Goal: Task Accomplishment & Management: Manage account settings

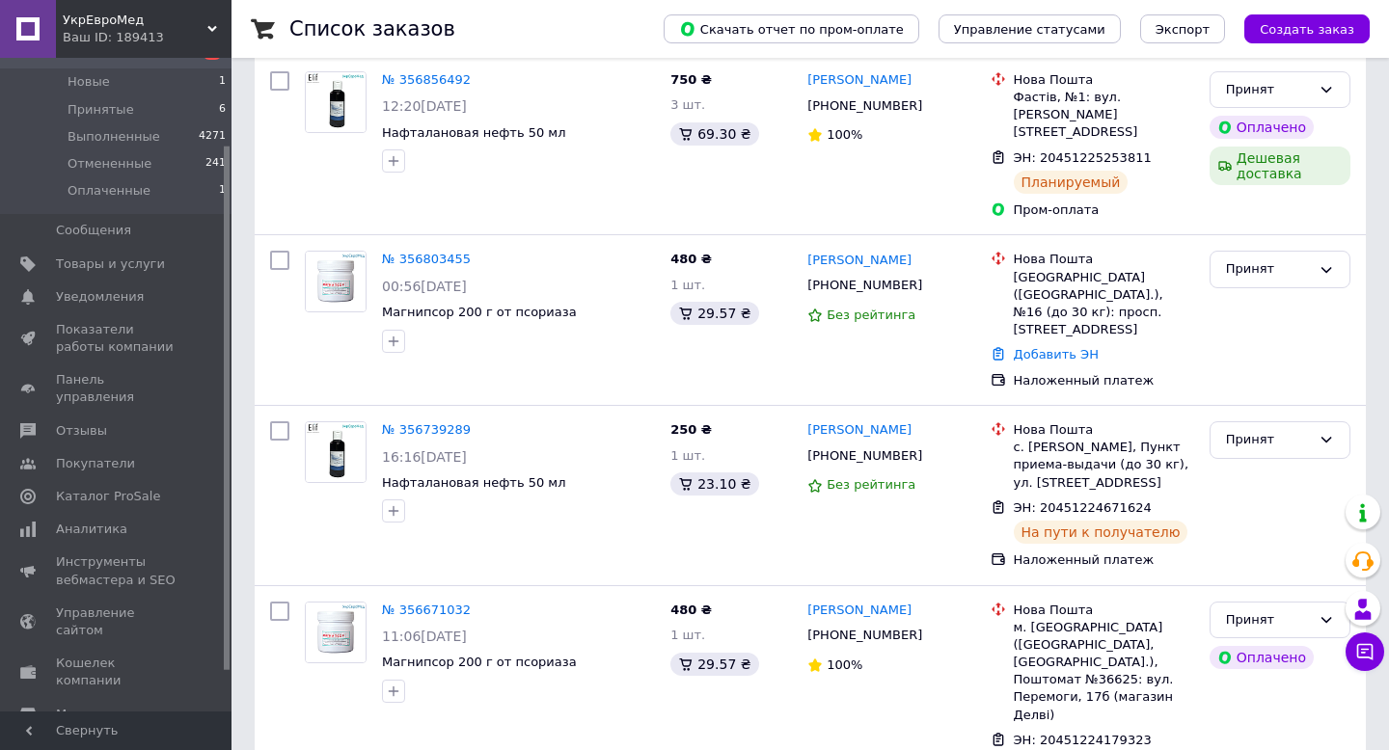
scroll to position [713, 0]
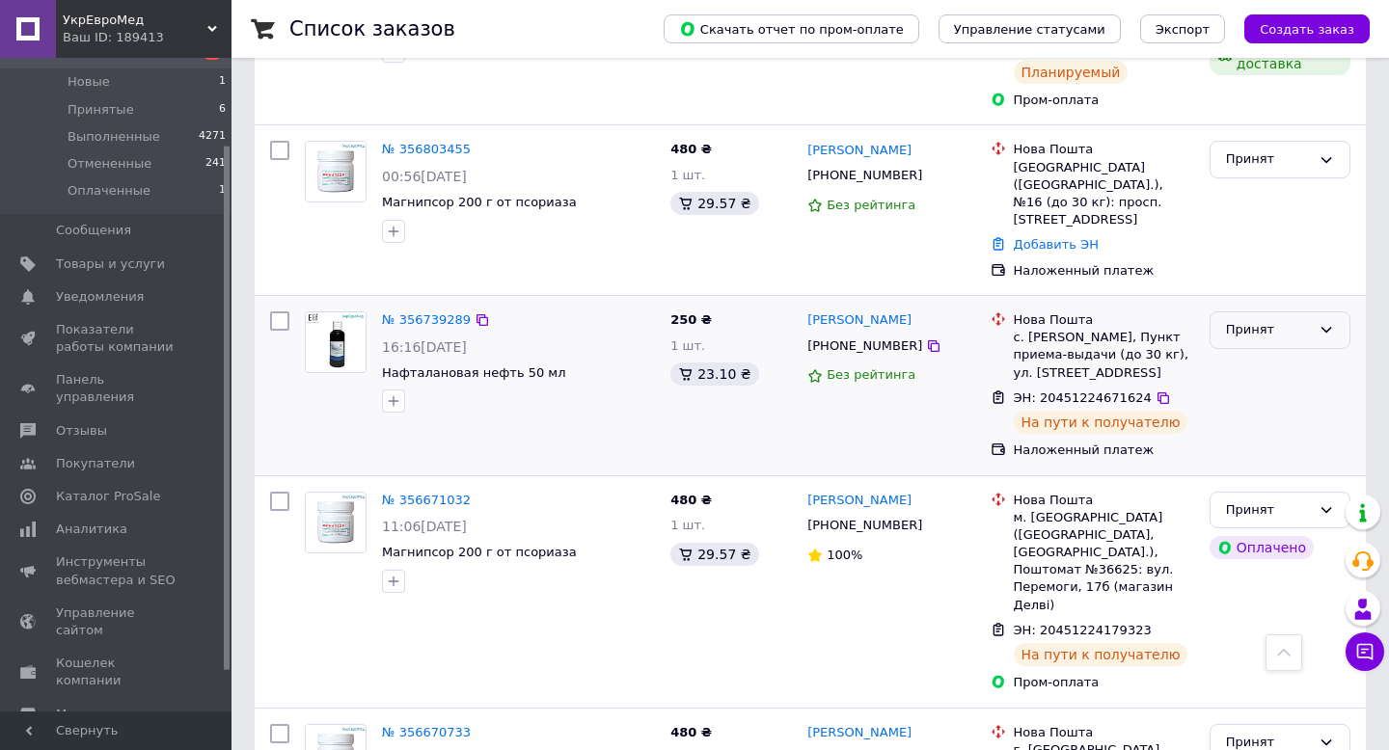
click at [1225, 311] on div "Принят" at bounding box center [1279, 330] width 141 height 38
click at [1243, 353] on li "Выполнен" at bounding box center [1279, 371] width 139 height 36
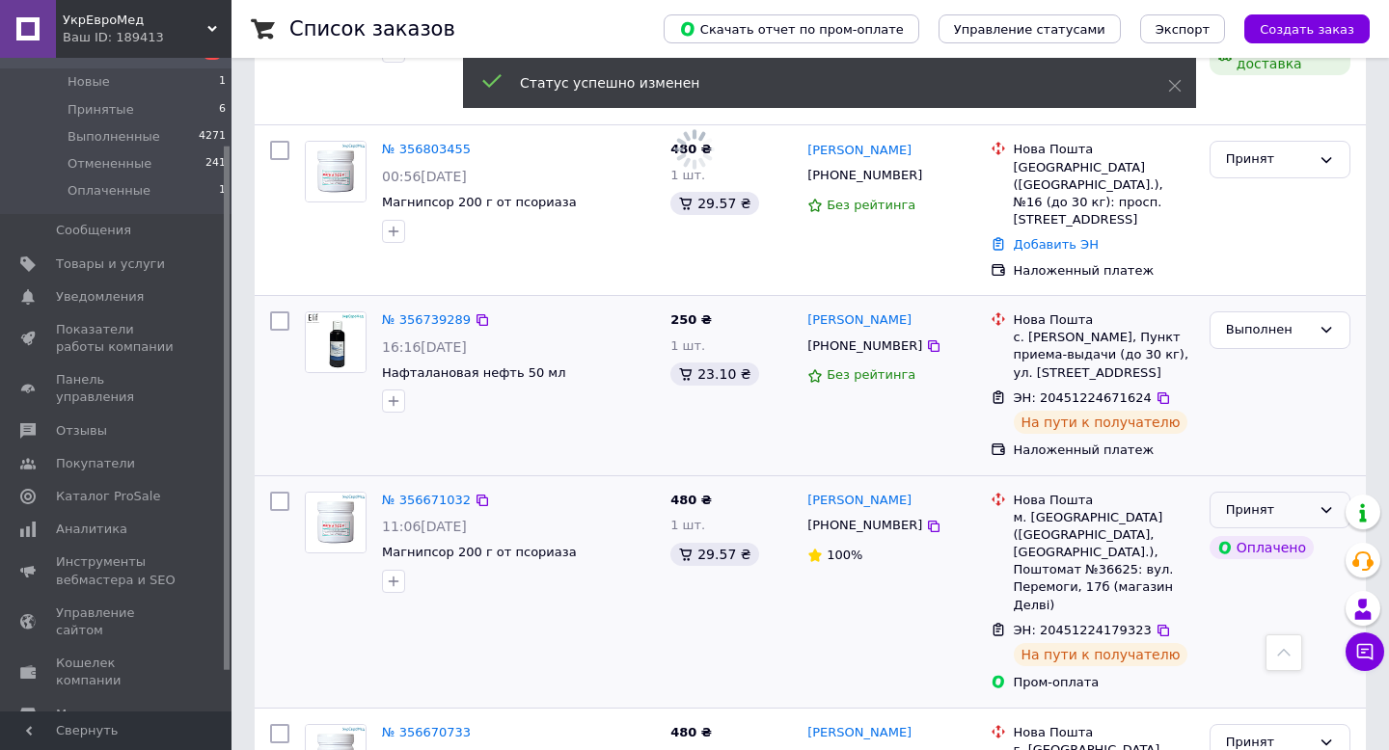
click at [1316, 492] on div "Принят" at bounding box center [1279, 511] width 141 height 38
click at [1302, 532] on li "Выполнен" at bounding box center [1279, 550] width 139 height 36
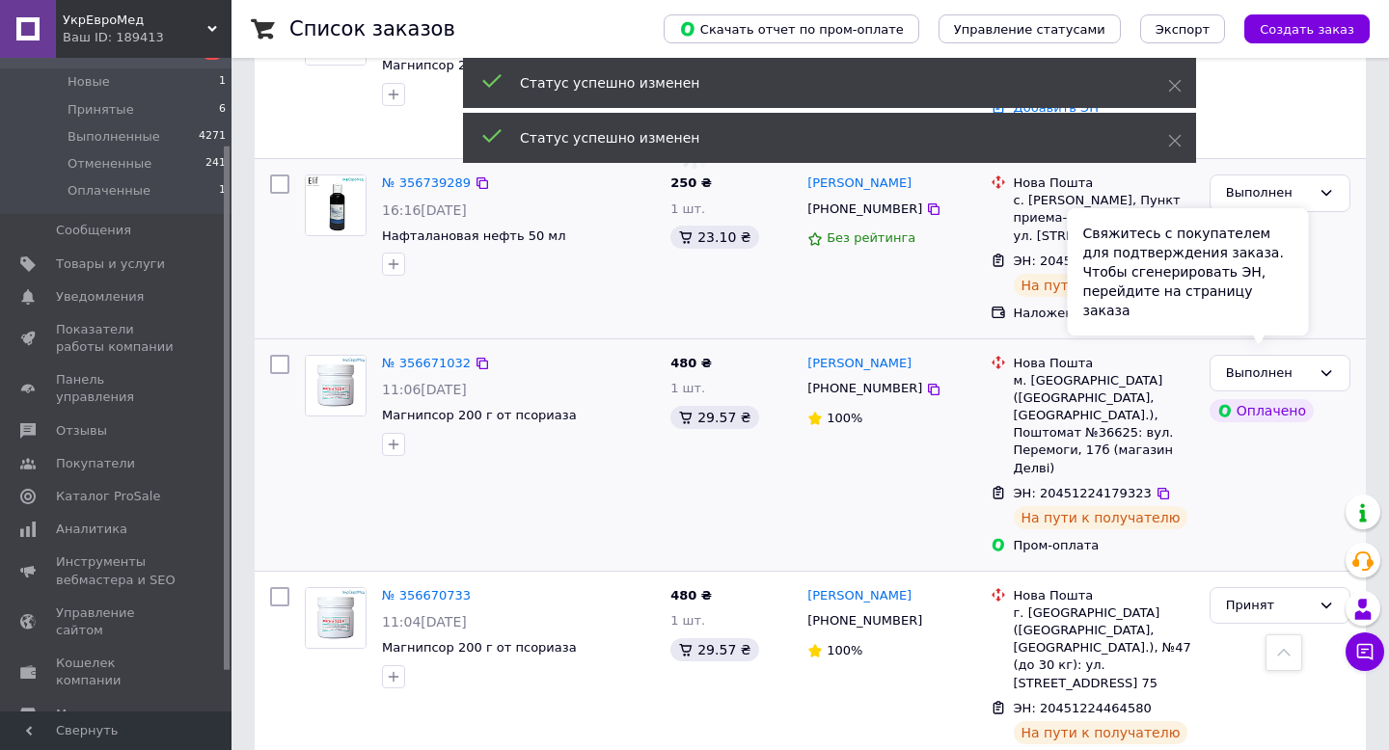
scroll to position [861, 0]
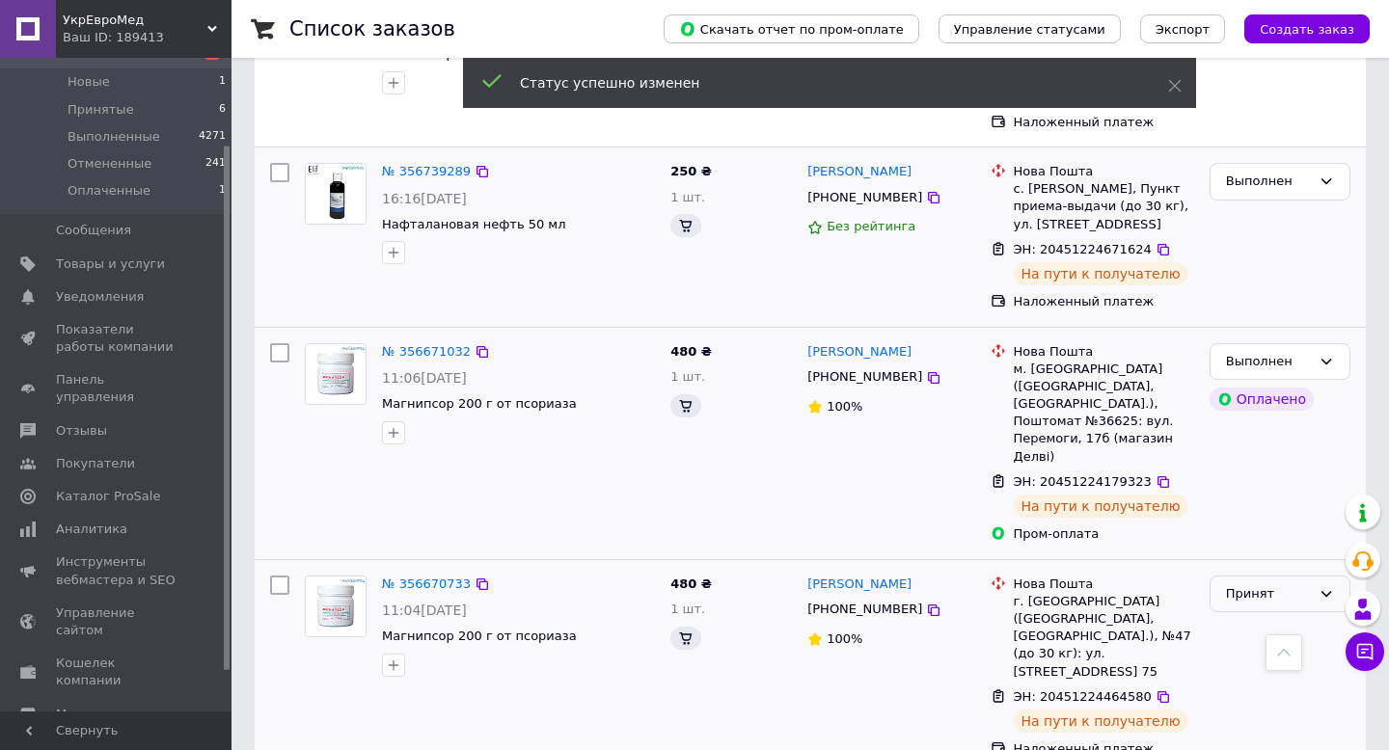
click at [1239, 584] on div "Принят" at bounding box center [1268, 594] width 85 height 20
click at [1244, 616] on li "Выполнен" at bounding box center [1279, 634] width 139 height 36
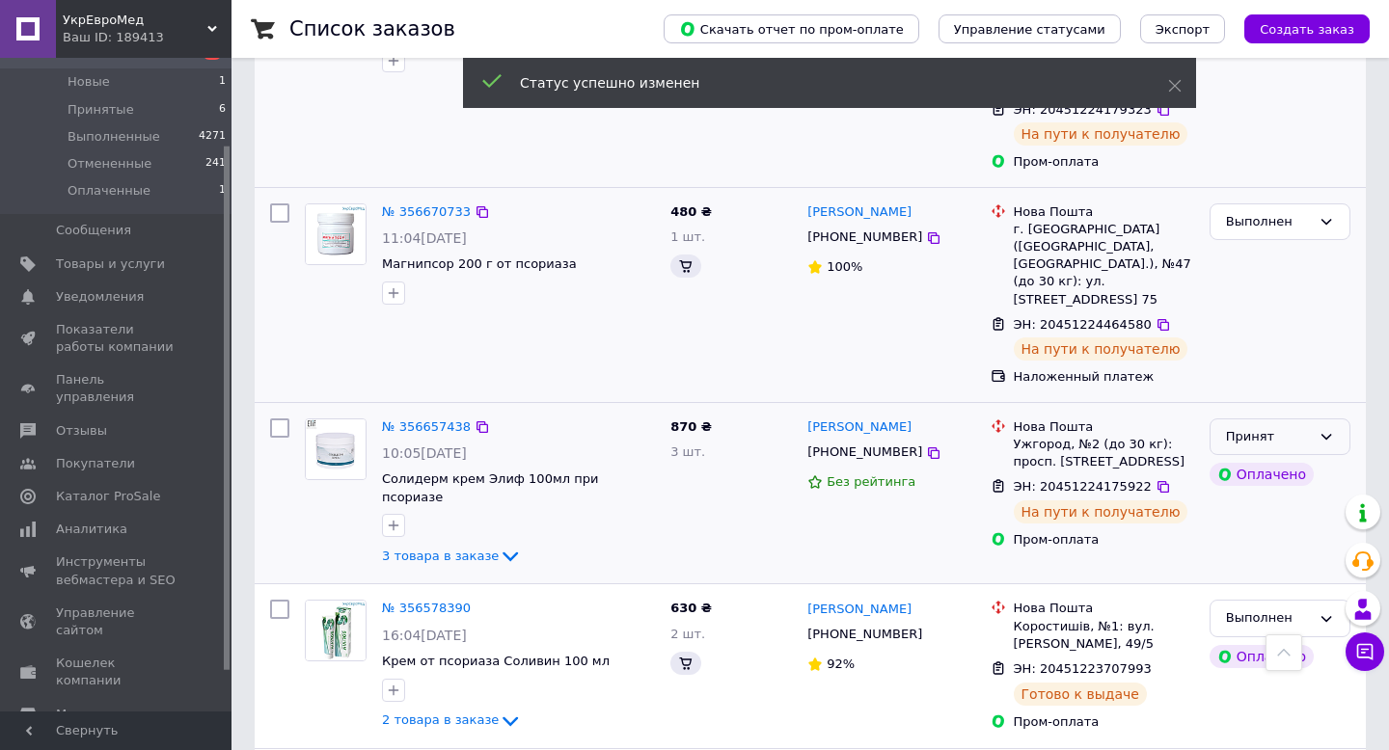
scroll to position [1133, 0]
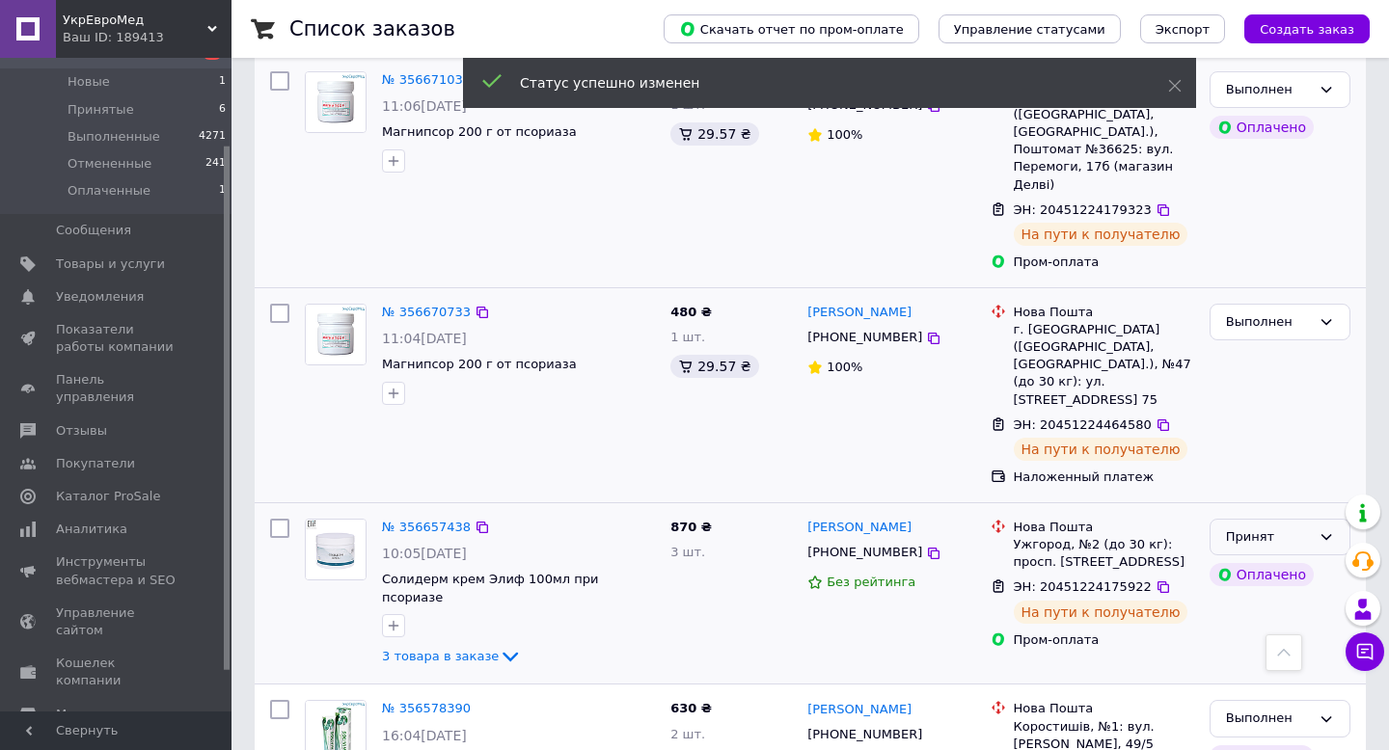
click at [1336, 519] on div "Принят" at bounding box center [1279, 538] width 141 height 38
click at [1245, 559] on li "Выполнен" at bounding box center [1279, 577] width 139 height 36
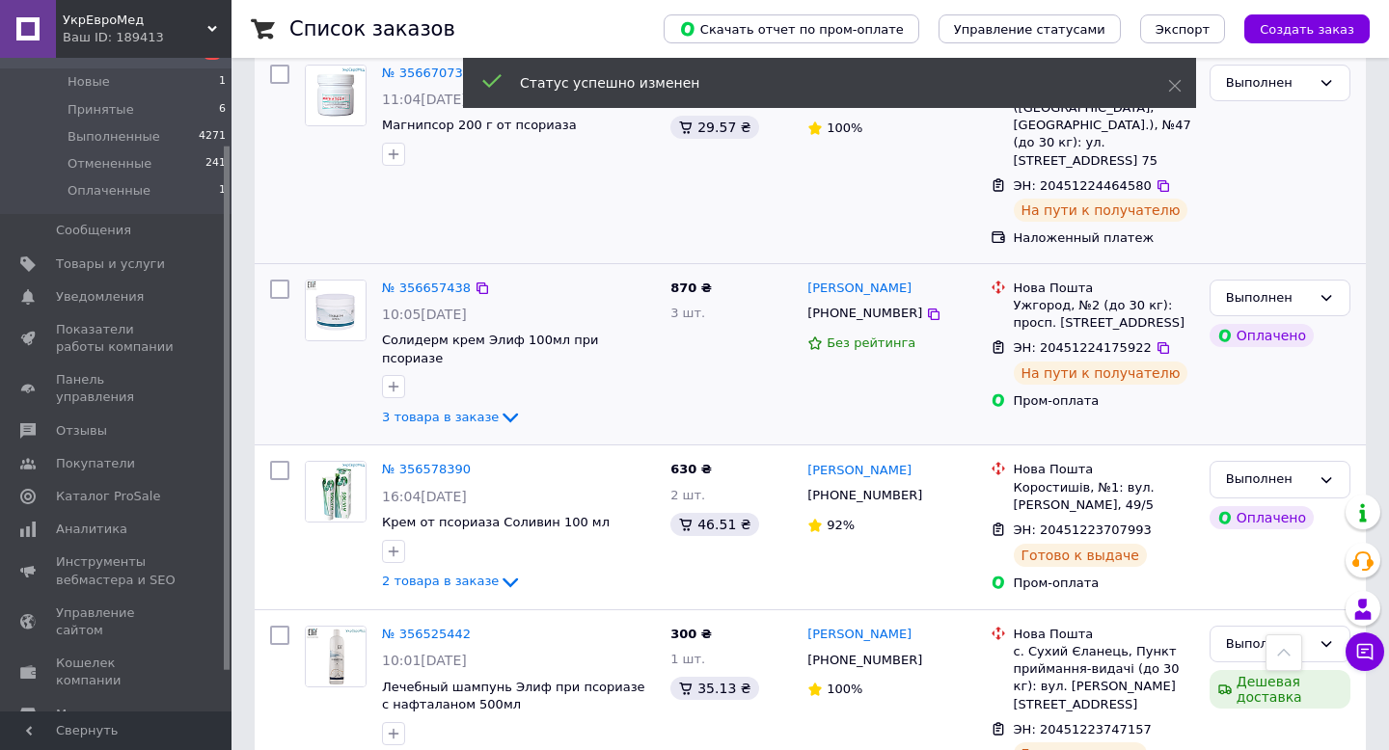
scroll to position [1372, 0]
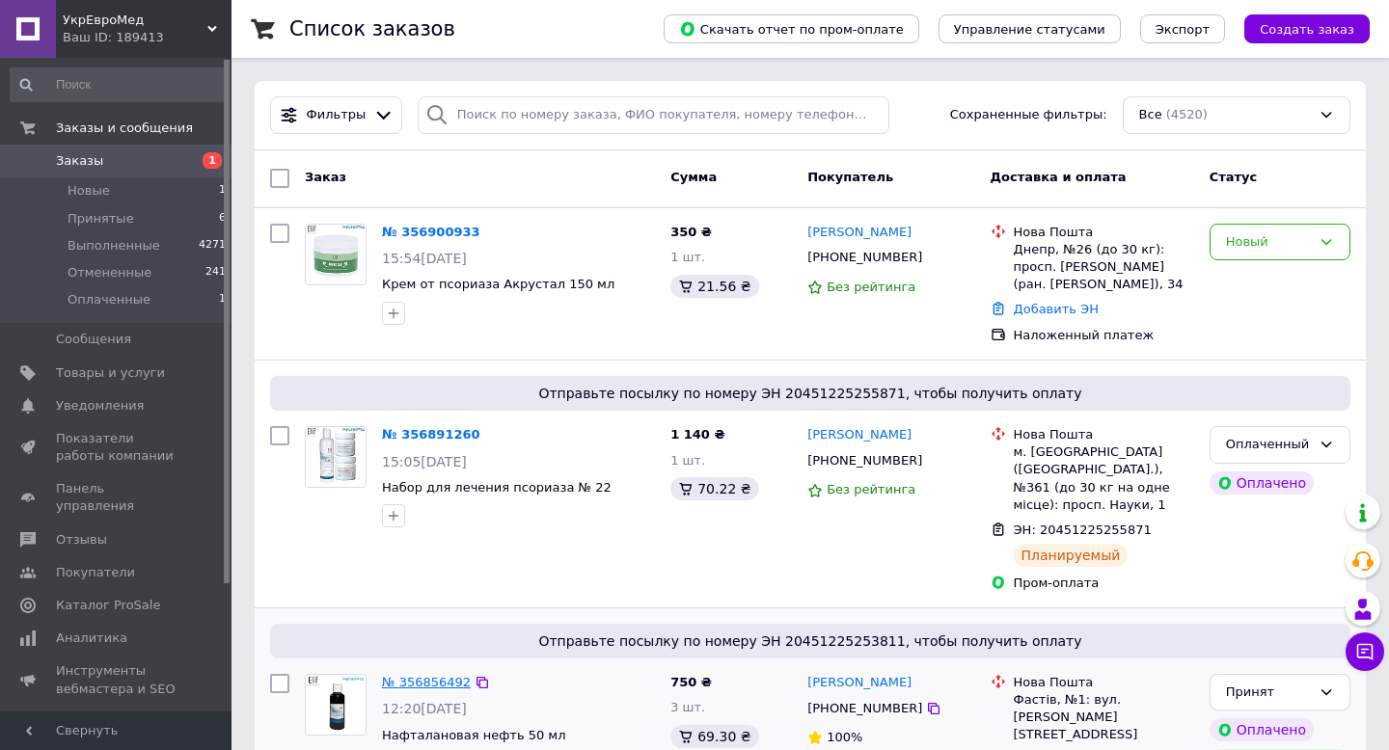
click at [434, 675] on link "№ 356856492" at bounding box center [426, 682] width 89 height 14
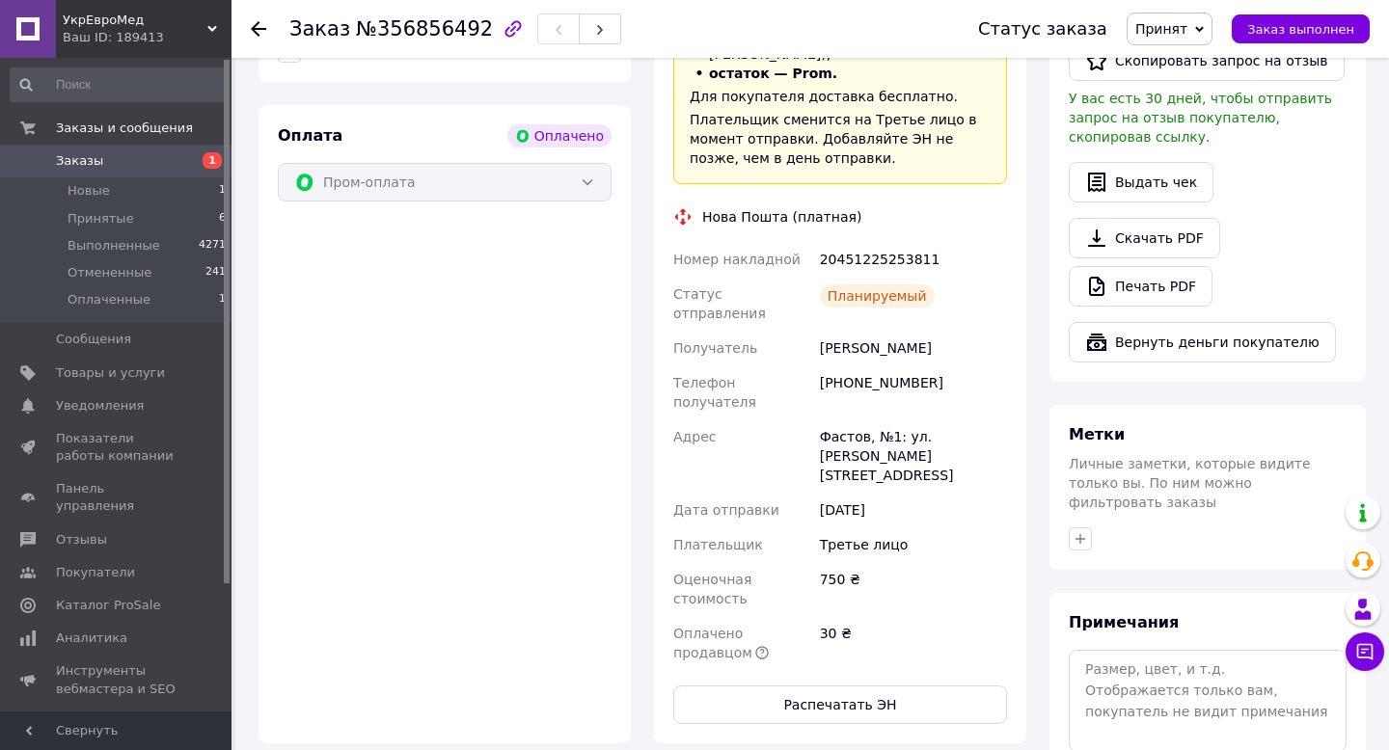
scroll to position [600, 0]
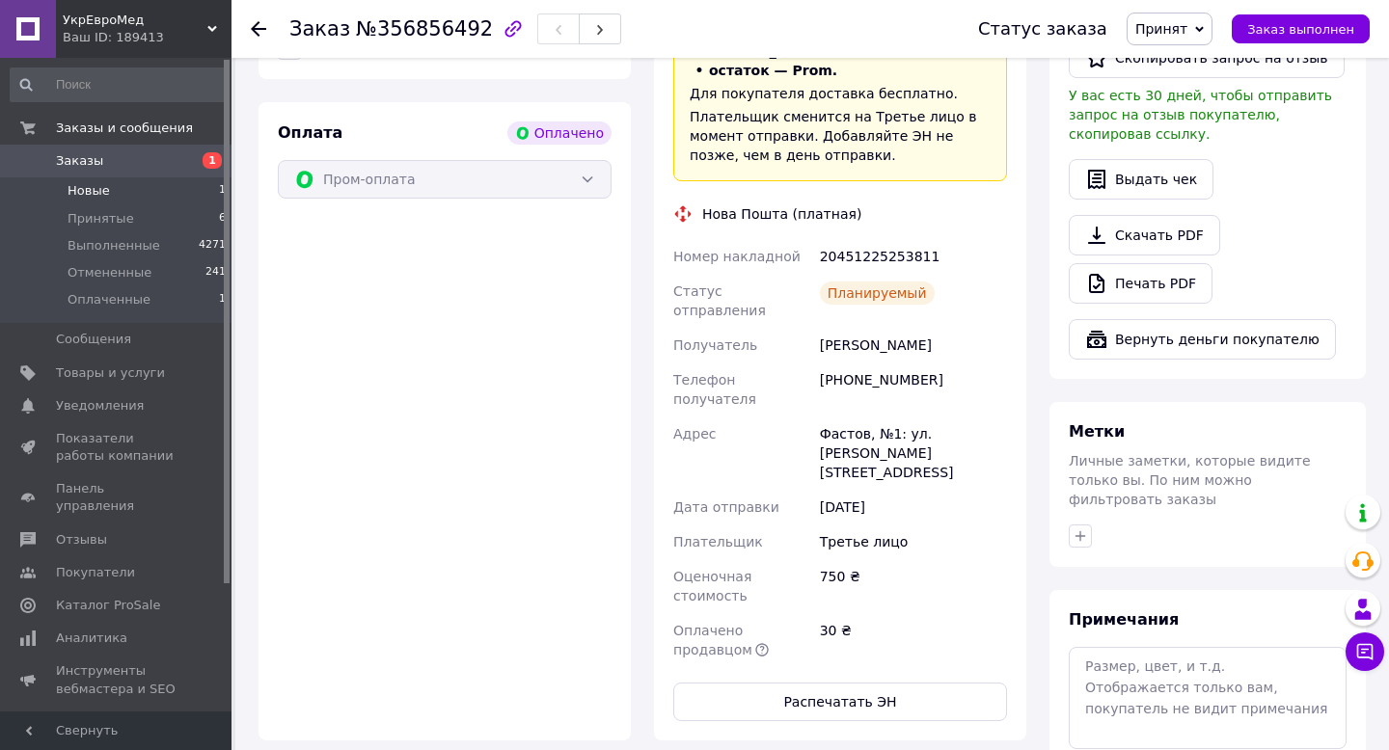
click at [102, 195] on span "Новые" at bounding box center [89, 190] width 42 height 17
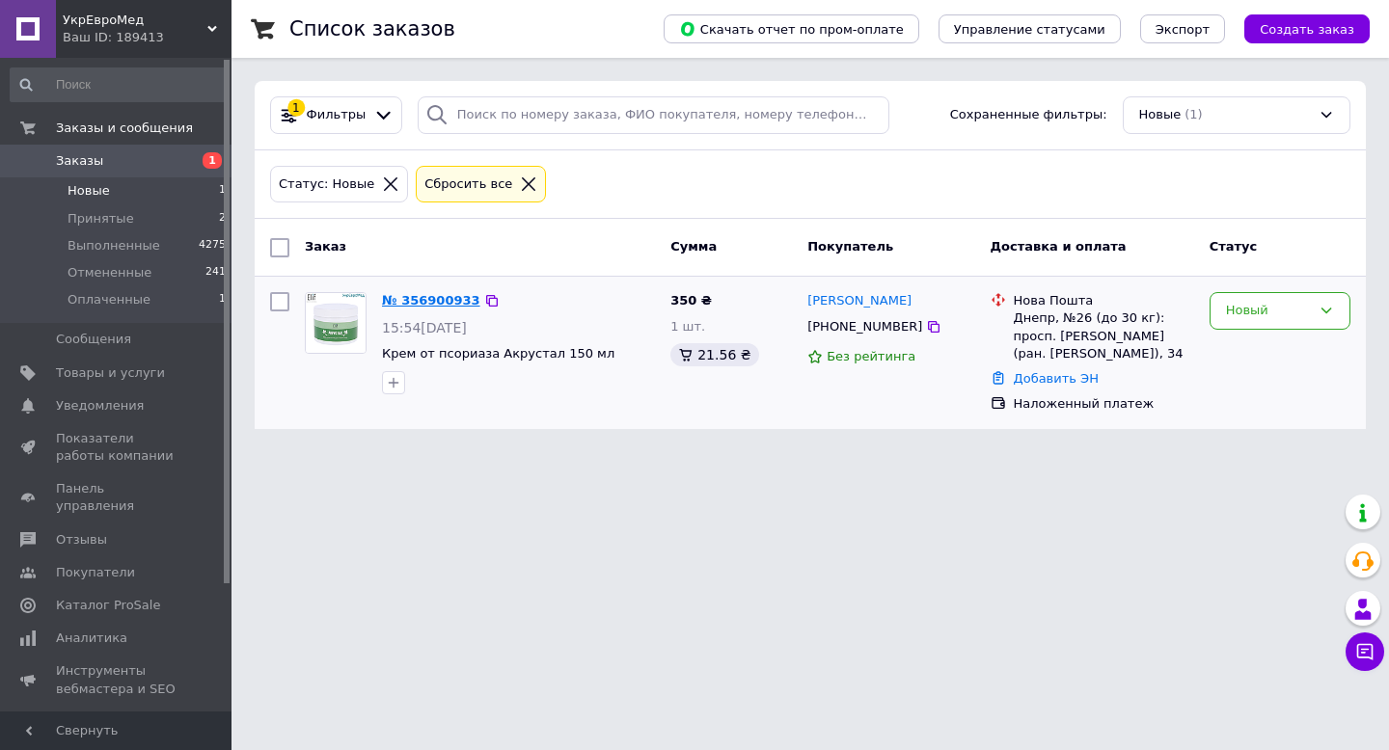
click at [423, 298] on link "№ 356900933" at bounding box center [431, 300] width 98 height 14
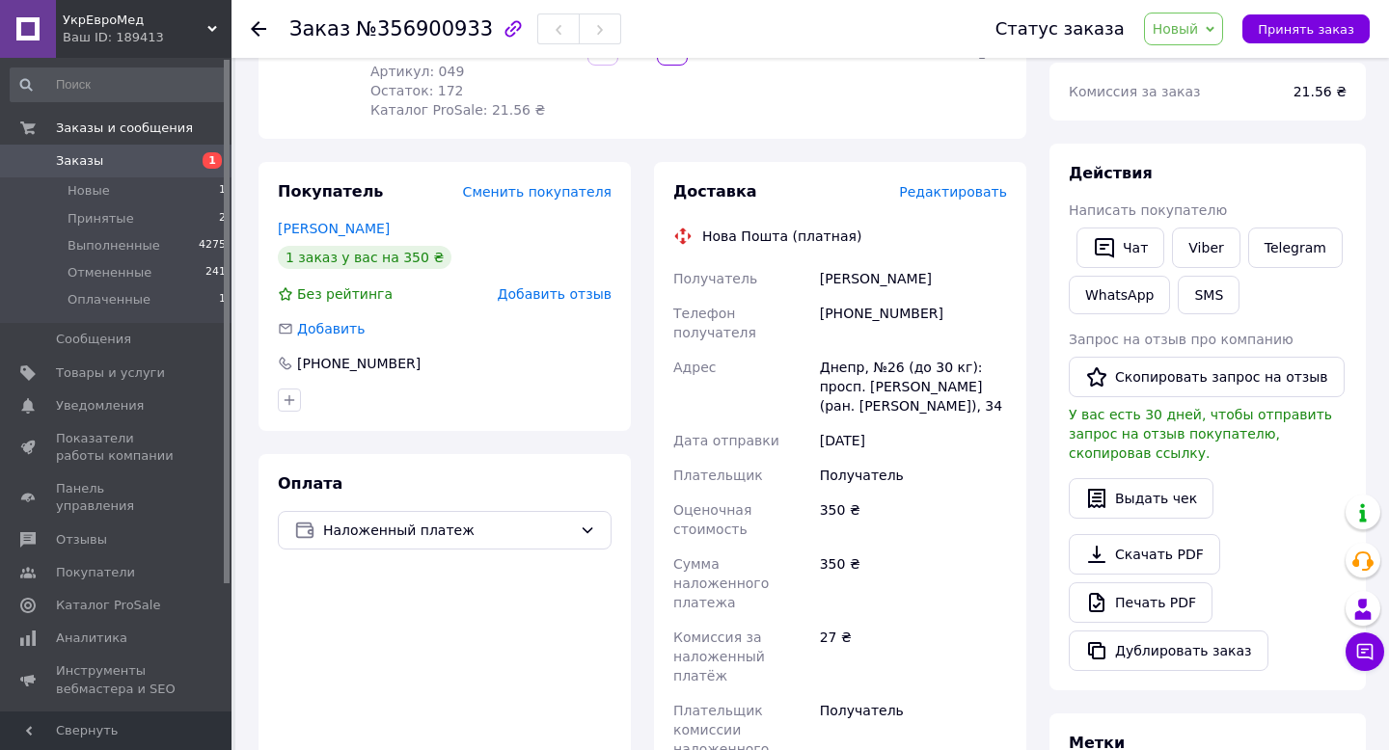
scroll to position [383, 0]
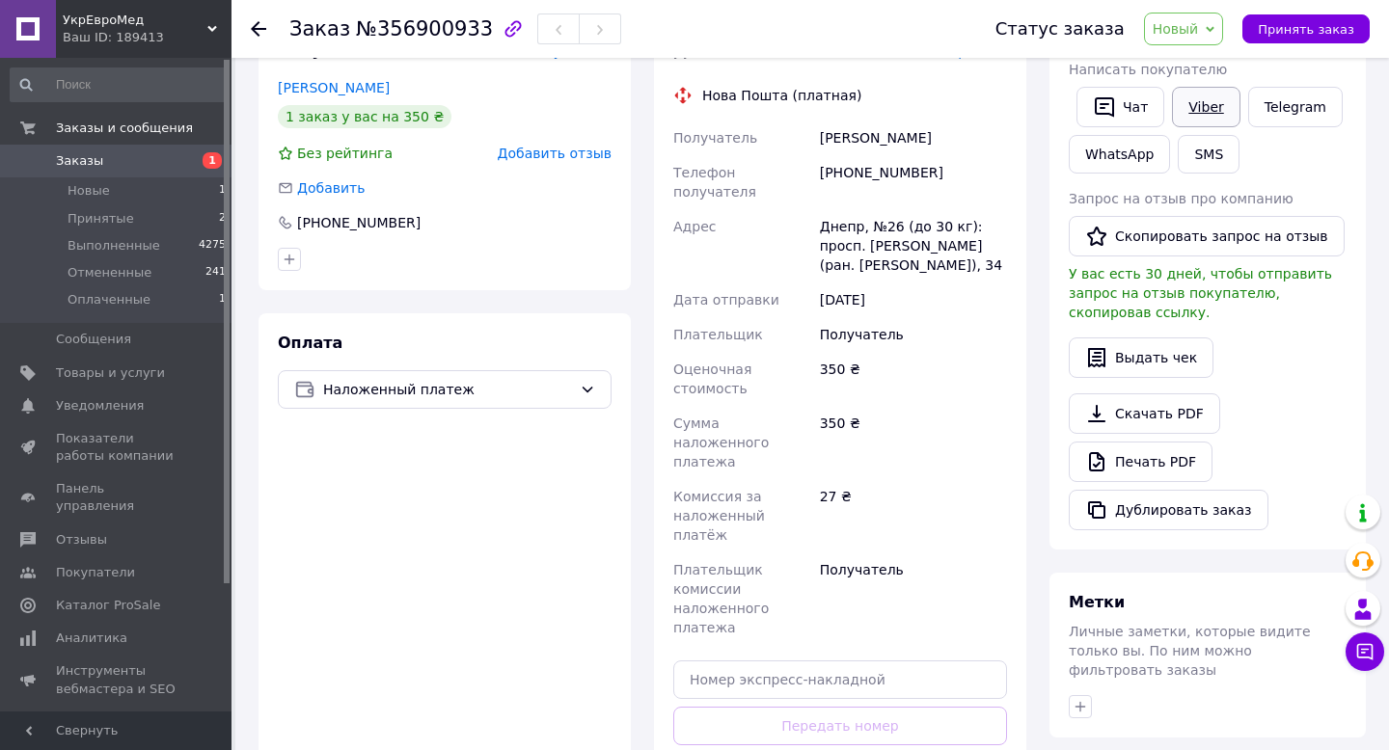
click at [1206, 89] on link "Viber" at bounding box center [1206, 107] width 68 height 41
click at [1187, 21] on span "Новый" at bounding box center [1175, 28] width 46 height 15
click at [1191, 66] on li "Принят" at bounding box center [1196, 67] width 102 height 29
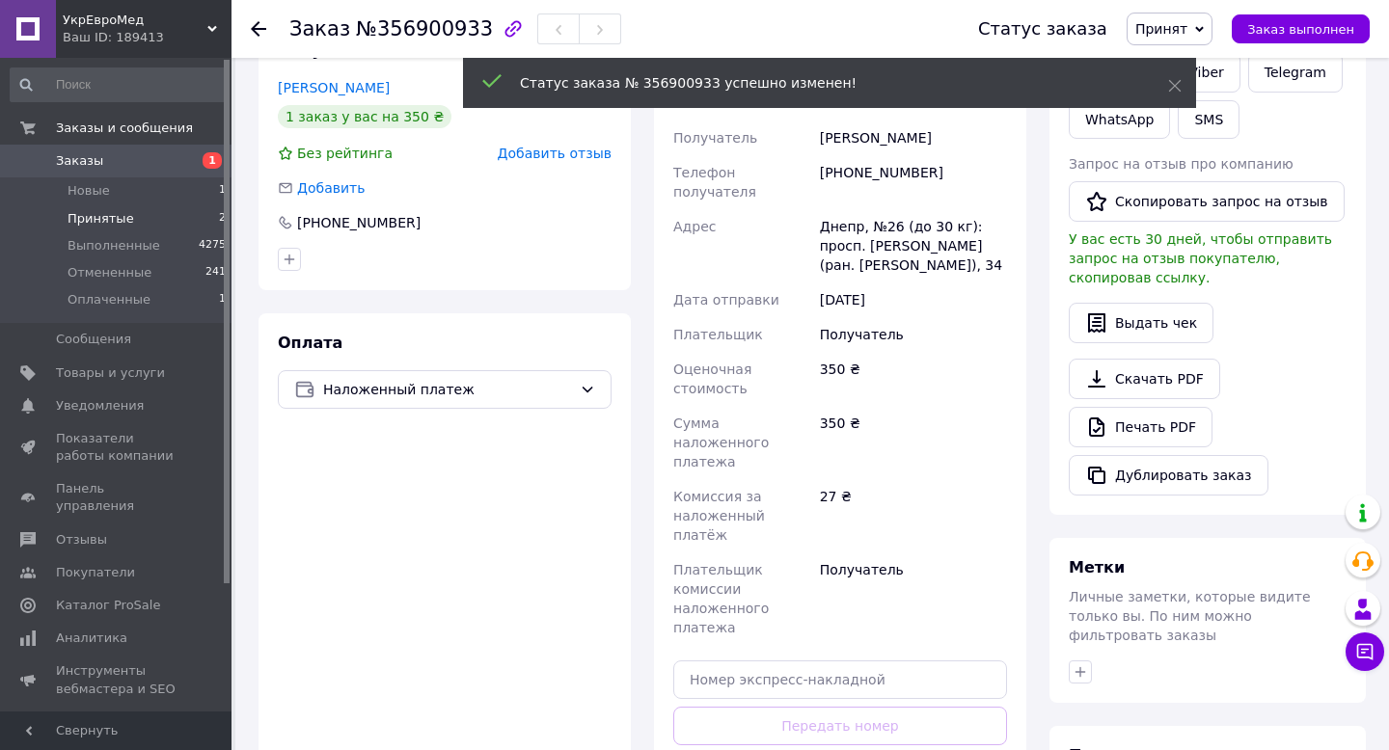
click at [109, 217] on span "Принятые" at bounding box center [101, 218] width 67 height 17
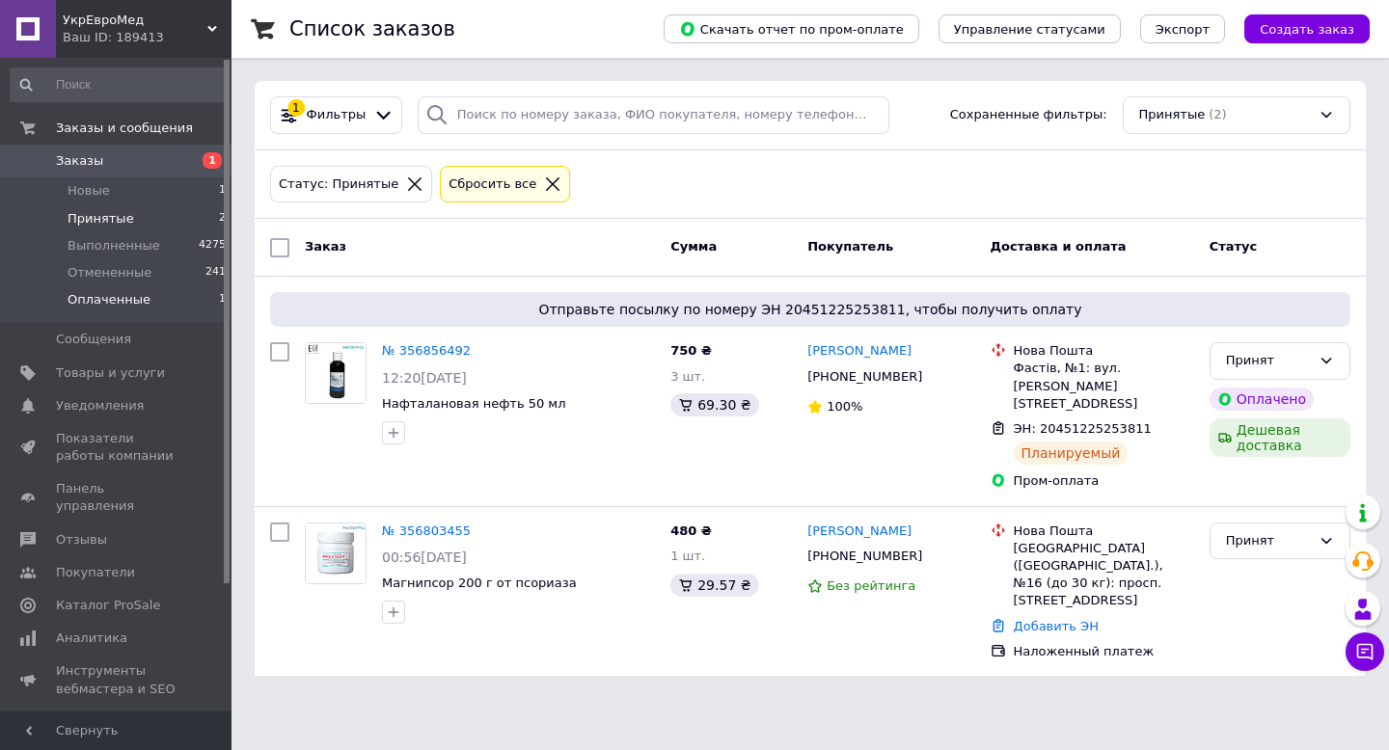
click at [105, 295] on span "Оплаченные" at bounding box center [109, 299] width 83 height 17
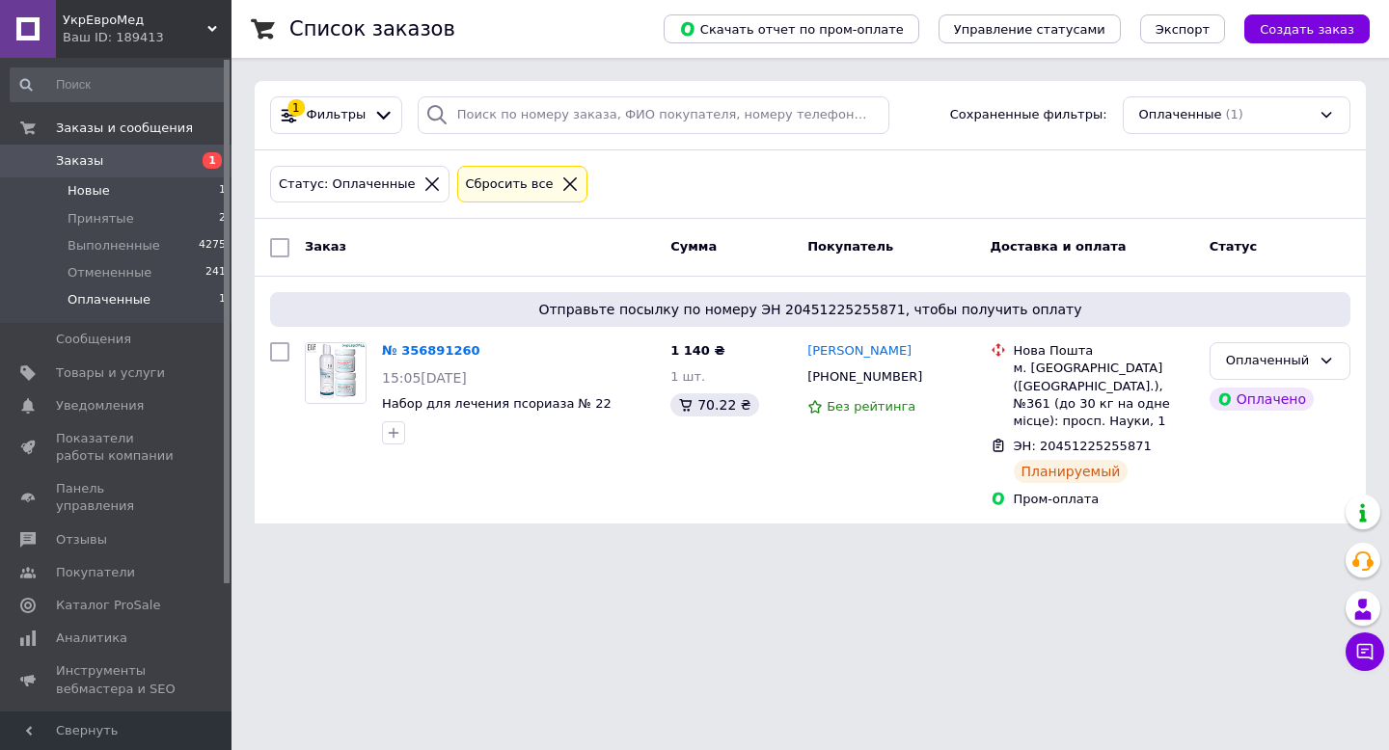
click at [97, 202] on li "Новые 1" at bounding box center [118, 190] width 237 height 27
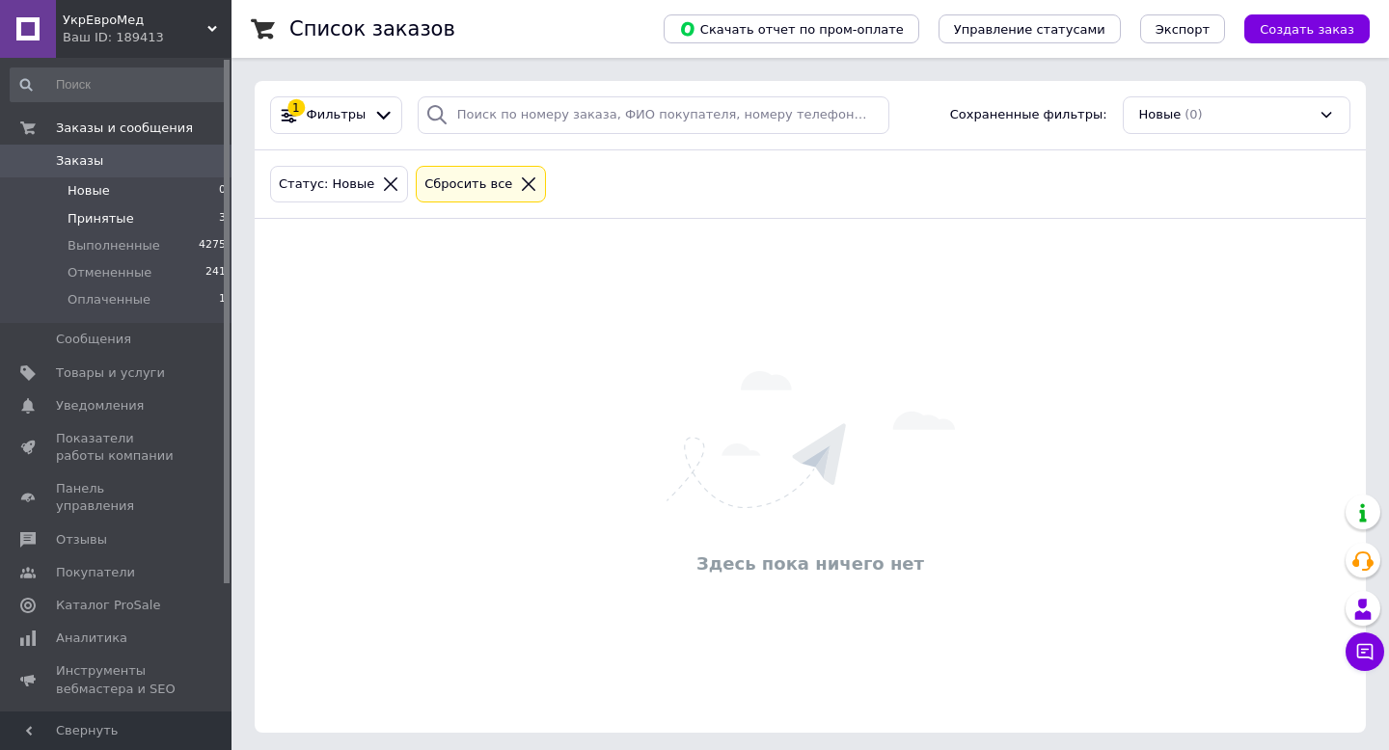
click at [135, 219] on li "Принятые 3" at bounding box center [118, 218] width 237 height 27
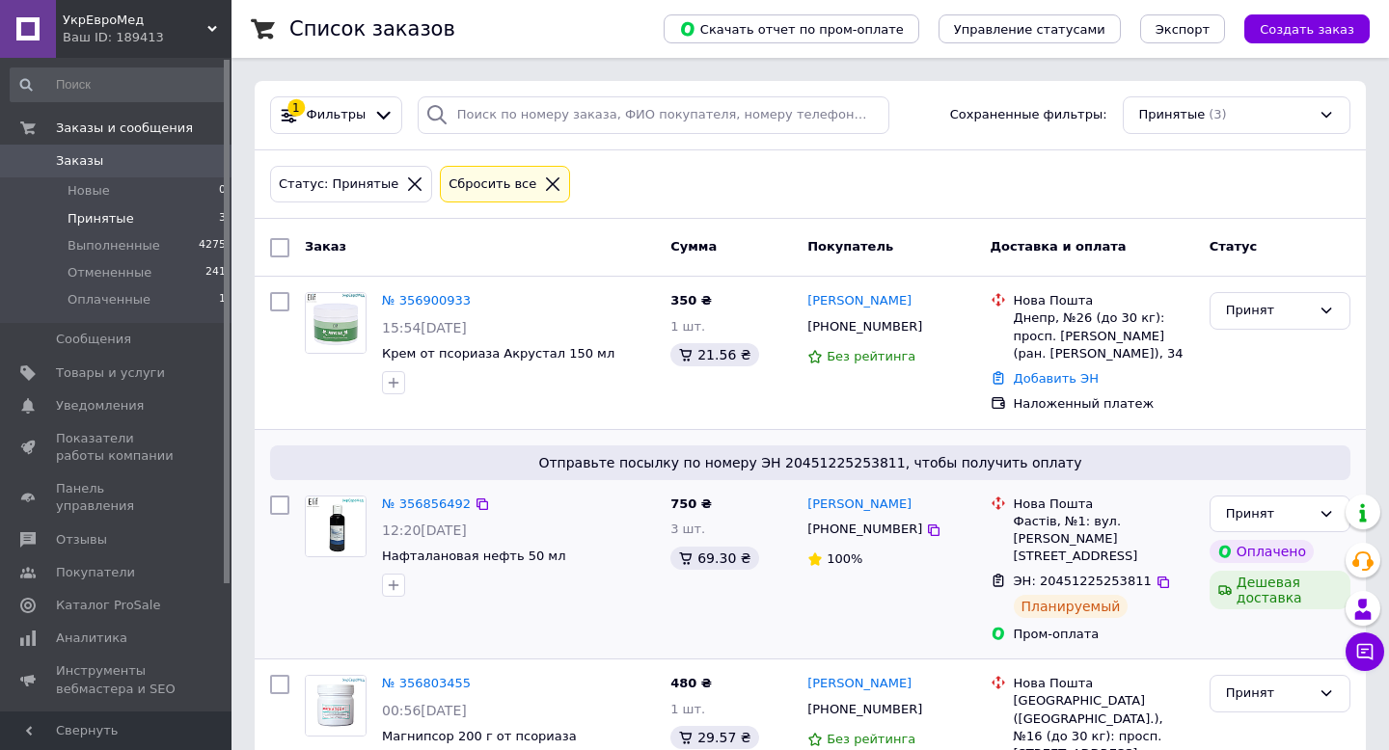
scroll to position [67, 0]
